Goal: Check status: Check status

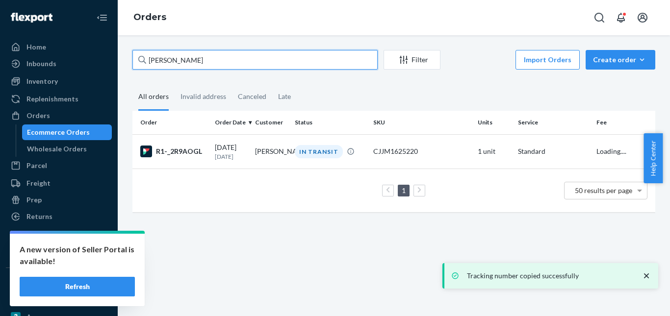
click at [167, 55] on input "[PERSON_NAME]" at bounding box center [254, 60] width 245 height 20
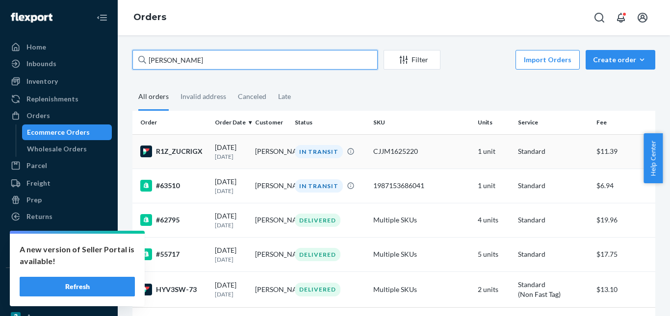
type input "[PERSON_NAME]"
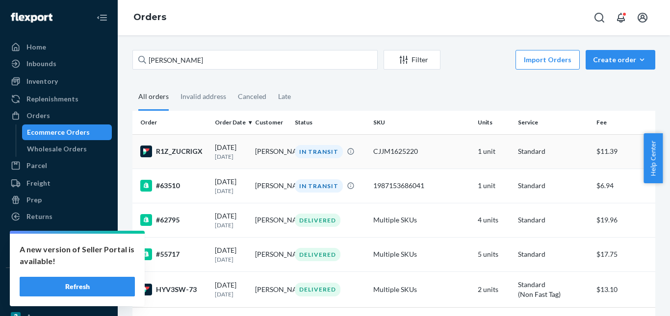
click at [308, 149] on div "IN TRANSIT" at bounding box center [319, 151] width 48 height 13
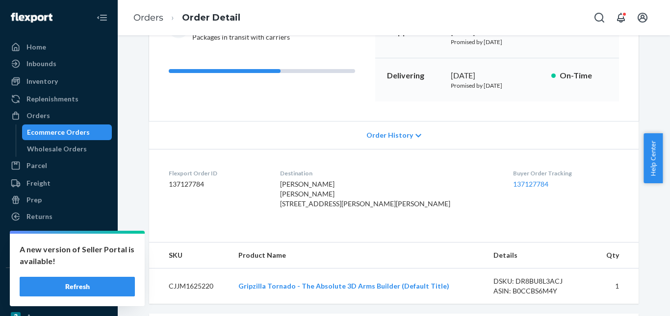
scroll to position [196, 0]
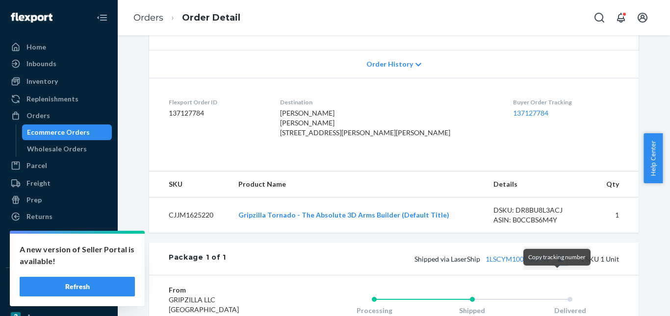
click at [557, 265] on button "Copy tracking number" at bounding box center [560, 259] width 13 height 13
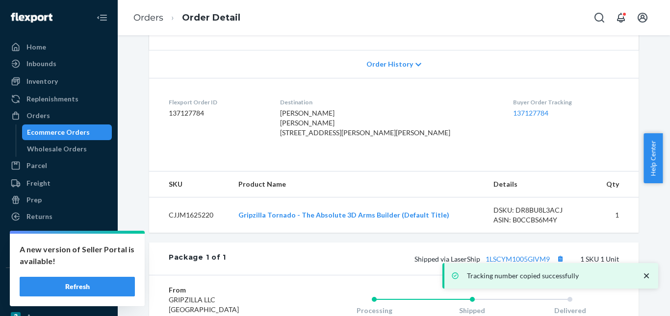
click at [165, 18] on li "Order Detail" at bounding box center [201, 17] width 77 height 13
click at [157, 14] on link "Orders" at bounding box center [148, 17] width 30 height 11
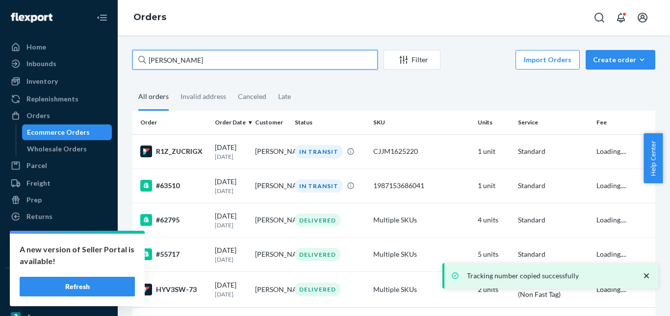
click at [188, 59] on input "[PERSON_NAME]" at bounding box center [254, 60] width 245 height 20
paste input "[PERSON_NAME]"
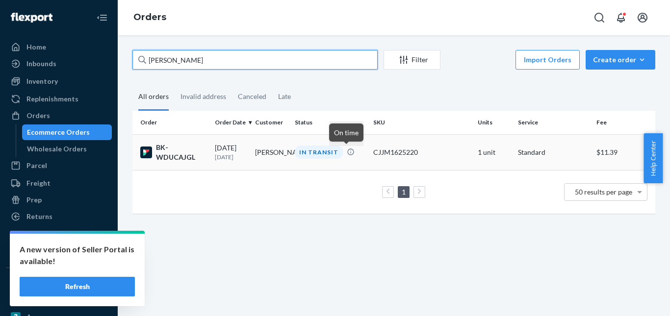
type input "[PERSON_NAME]"
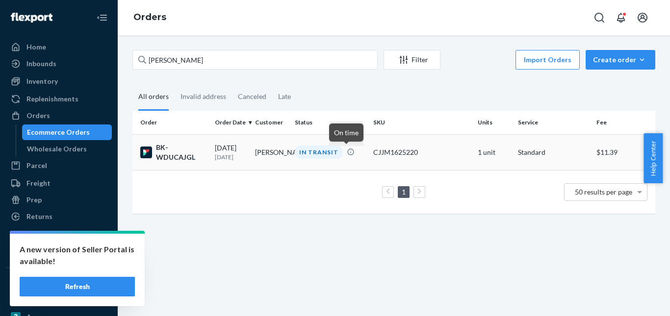
click at [320, 151] on div "IN TRANSIT" at bounding box center [319, 152] width 48 height 13
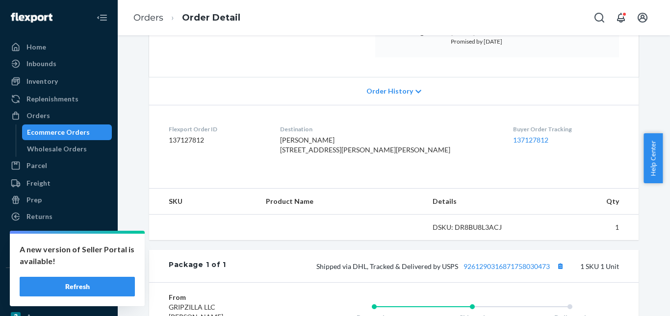
scroll to position [245, 0]
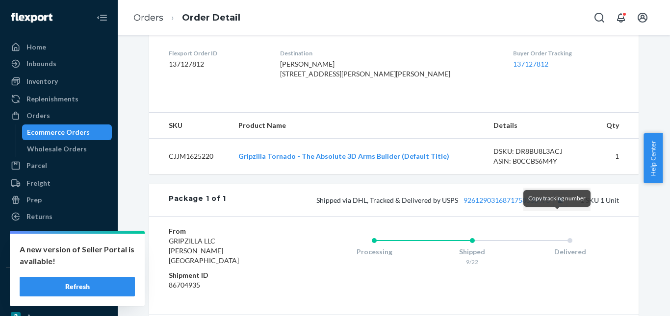
click at [557, 207] on button "Copy tracking number" at bounding box center [560, 200] width 13 height 13
